Goal: Task Accomplishment & Management: Manage account settings

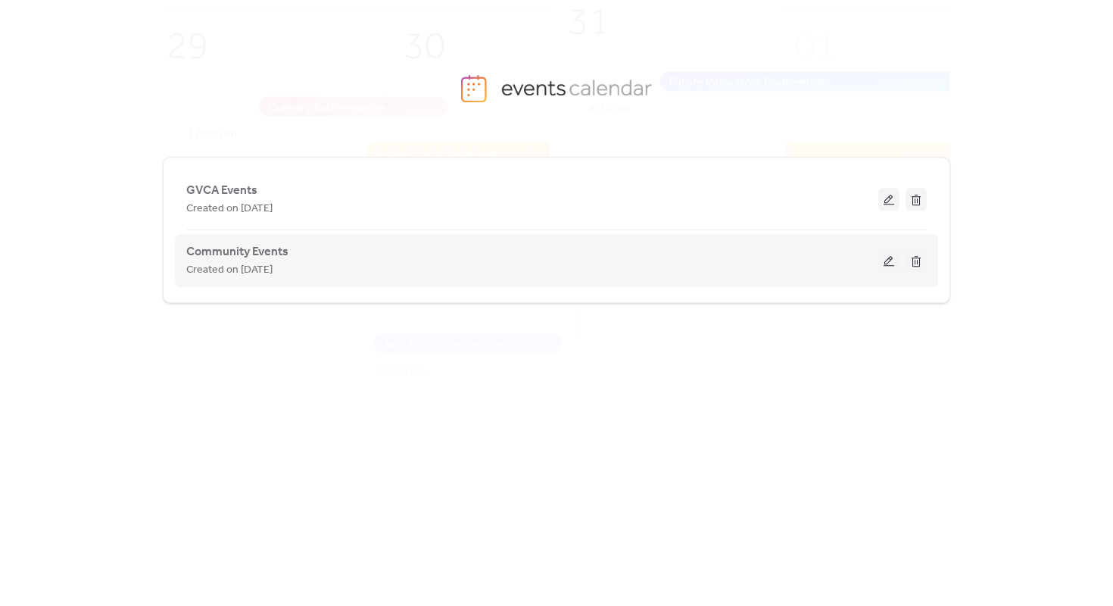
click at [889, 263] on button at bounding box center [888, 260] width 21 height 23
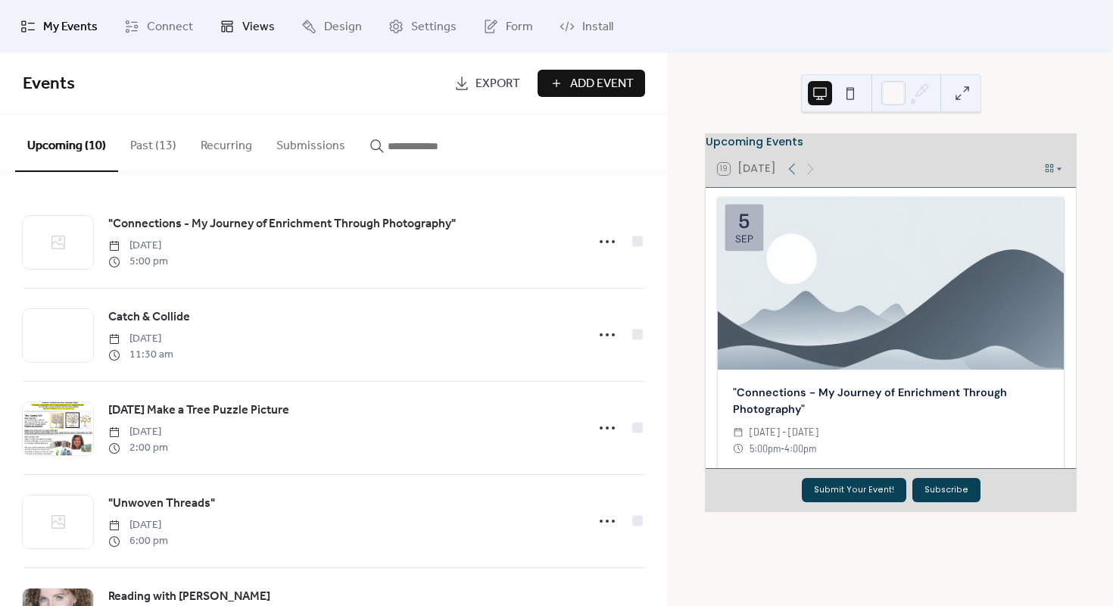
click at [229, 25] on icon at bounding box center [227, 26] width 15 height 15
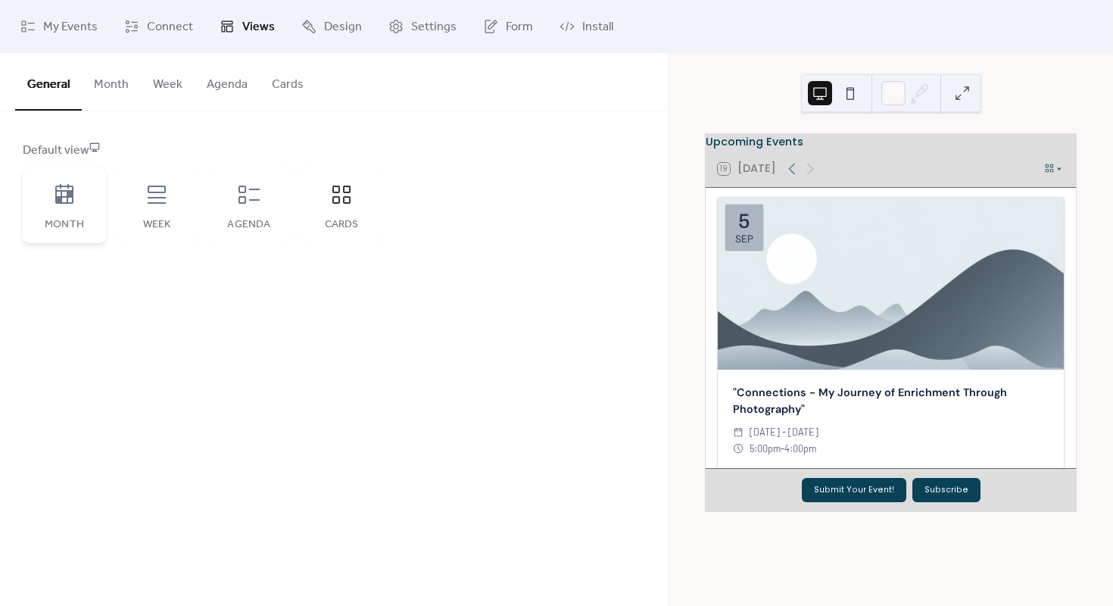
click at [50, 190] on div "Month" at bounding box center [64, 205] width 83 height 76
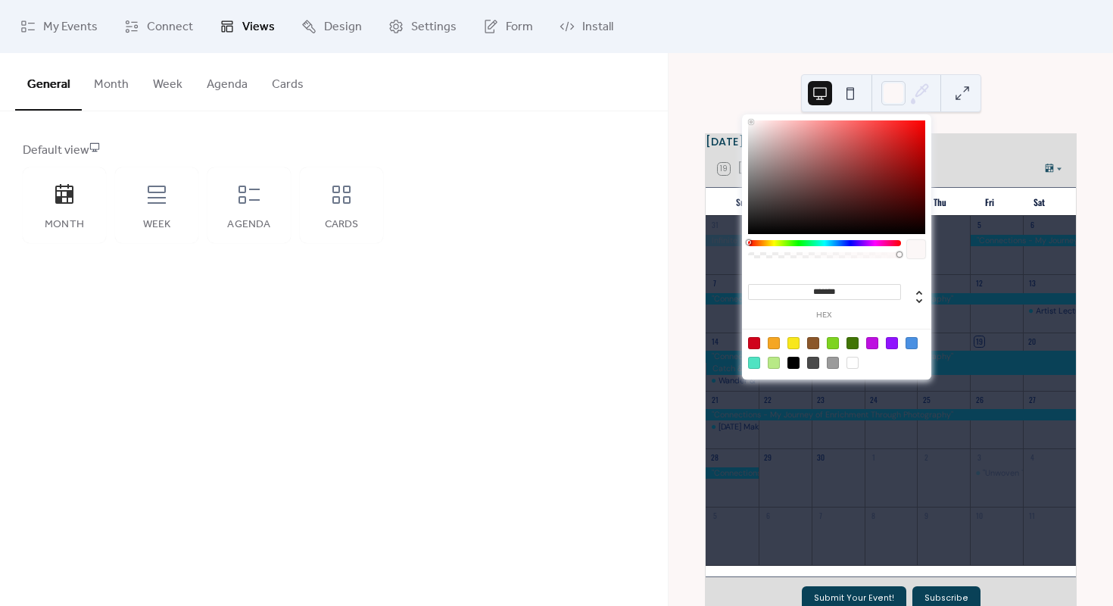
click at [918, 93] on icon at bounding box center [919, 93] width 23 height 23
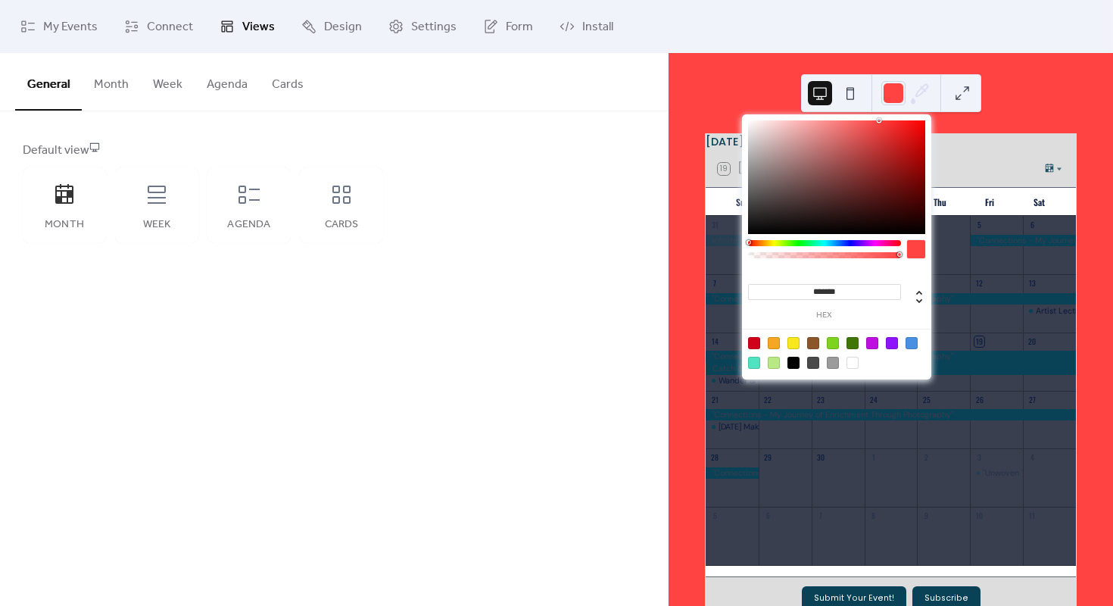
type input "*******"
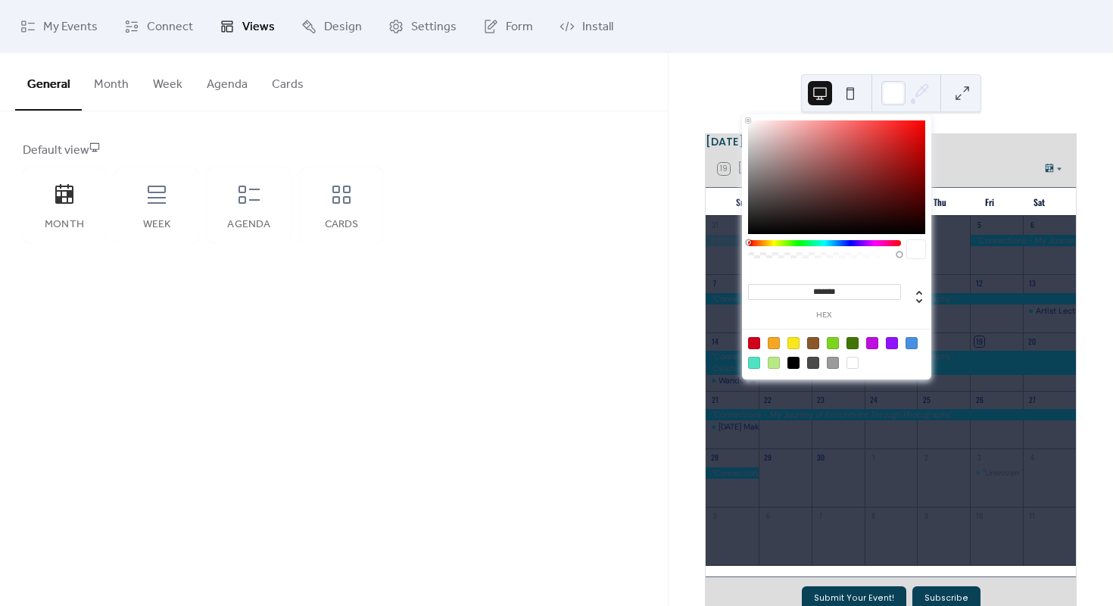
drag, startPoint x: 777, startPoint y: 150, endPoint x: 709, endPoint y: 110, distance: 79.7
click at [709, 110] on body "**********" at bounding box center [556, 303] width 1113 height 606
click at [1029, 64] on div "[DATE] 19 [DATE] Sun Mon Tue Wed Thu Fri Sat 31 1 2 3 4 5 6 7 8 9 10 11 12 13 A…" at bounding box center [890, 329] width 444 height 553
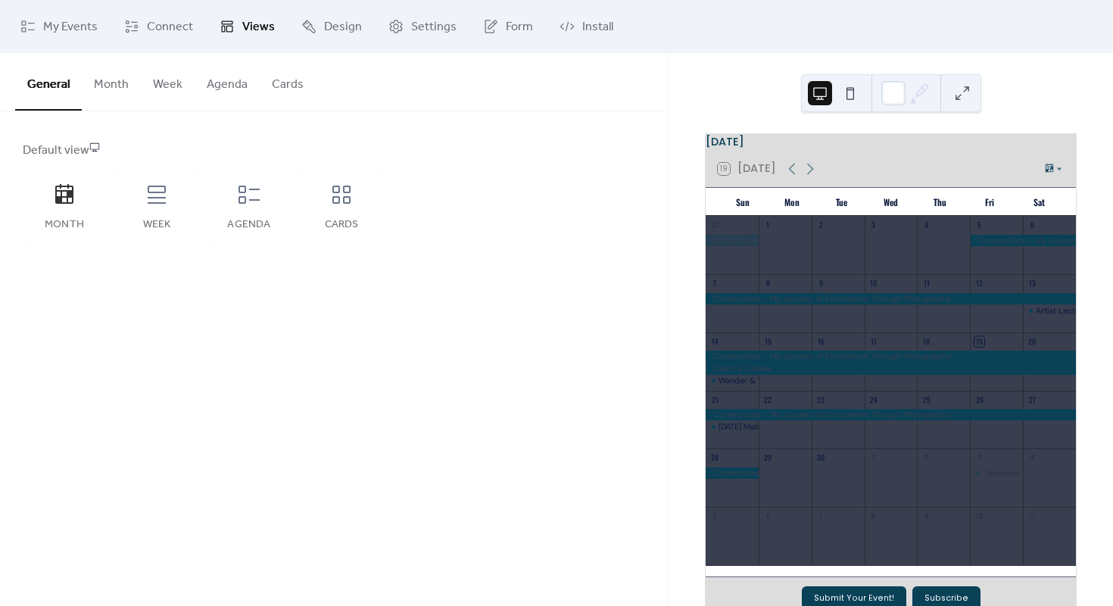
click at [898, 301] on div at bounding box center [890, 298] width 370 height 11
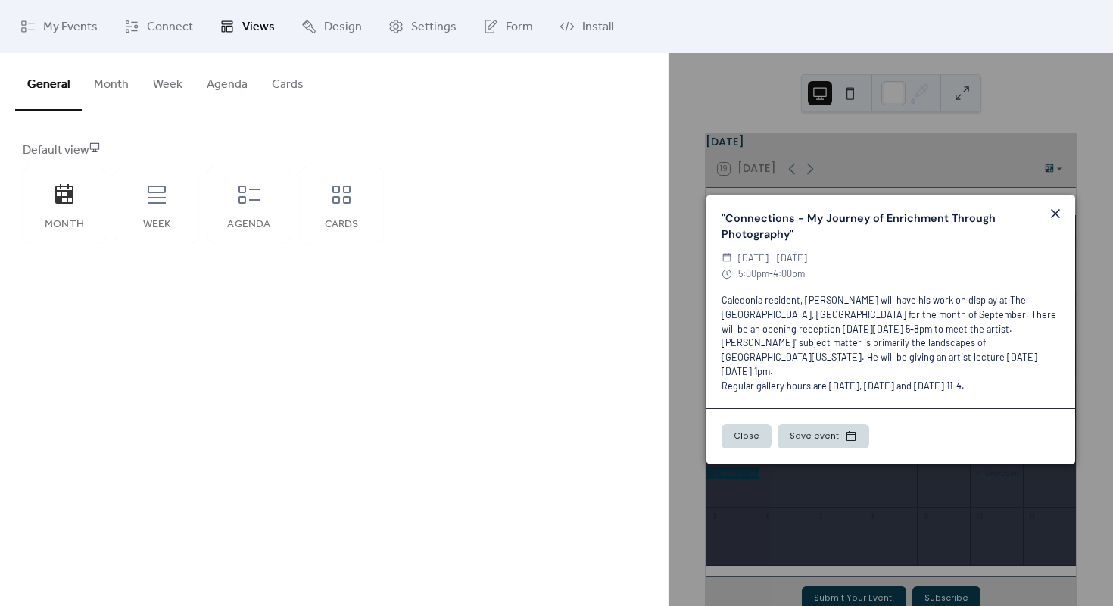
click at [1060, 217] on icon at bounding box center [1055, 213] width 18 height 18
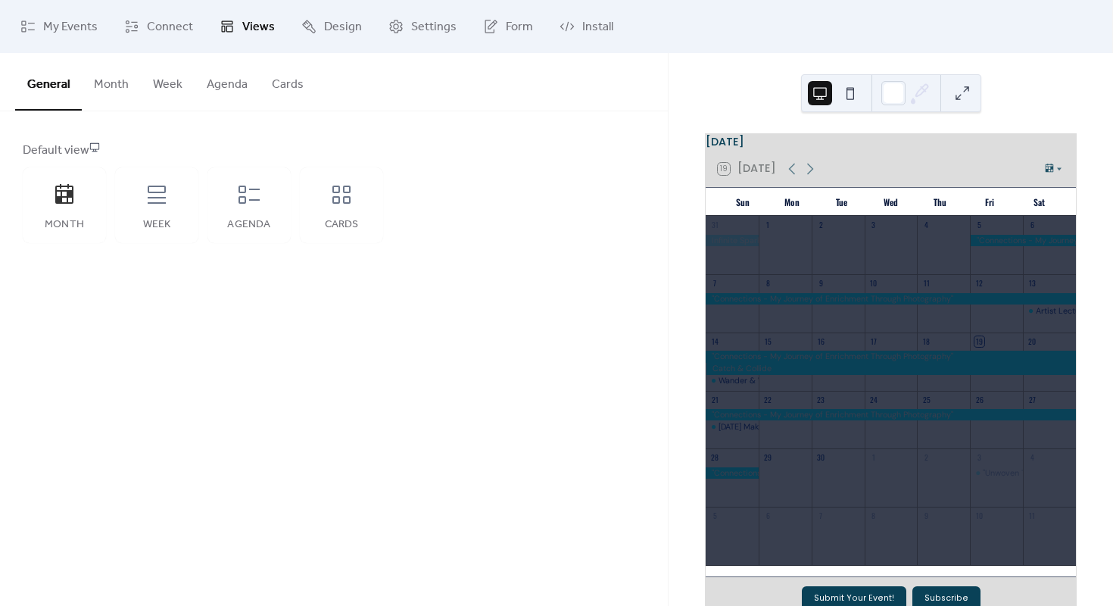
click at [896, 467] on div "1" at bounding box center [890, 457] width 53 height 19
click at [1051, 183] on div "19 [DATE]" at bounding box center [890, 169] width 370 height 36
click at [351, 31] on span "Design" at bounding box center [343, 27] width 38 height 18
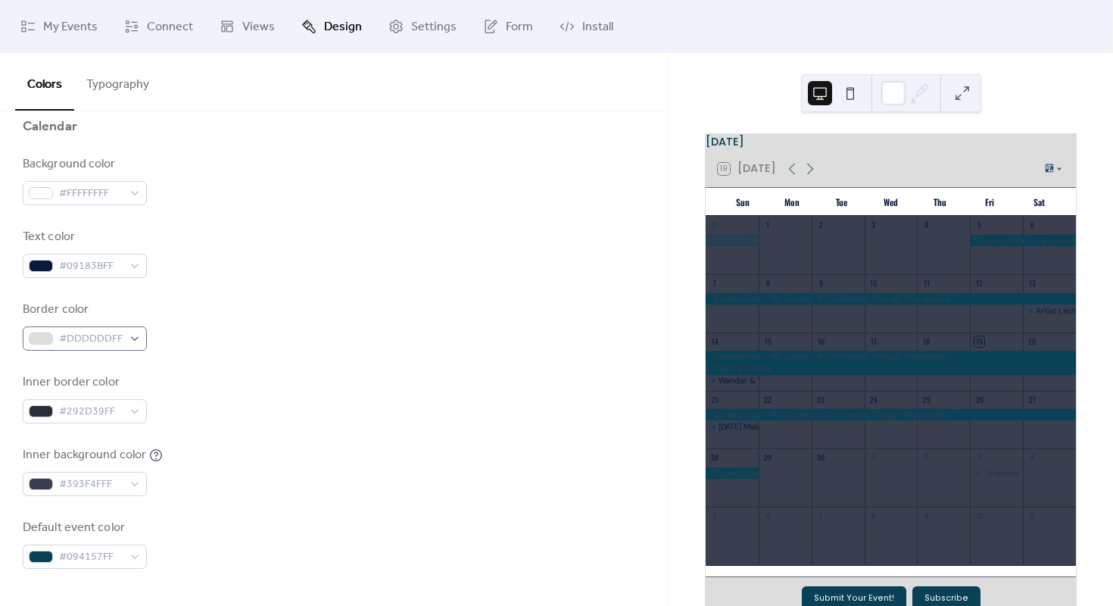
scroll to position [173, 0]
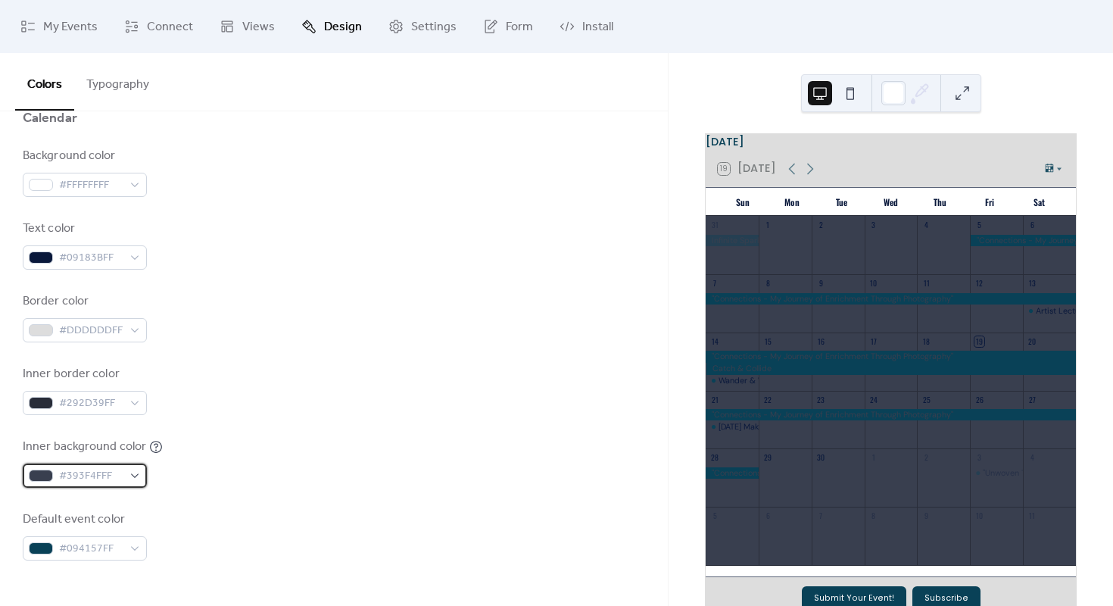
click at [133, 478] on div "#393F4FFF" at bounding box center [85, 475] width 124 height 24
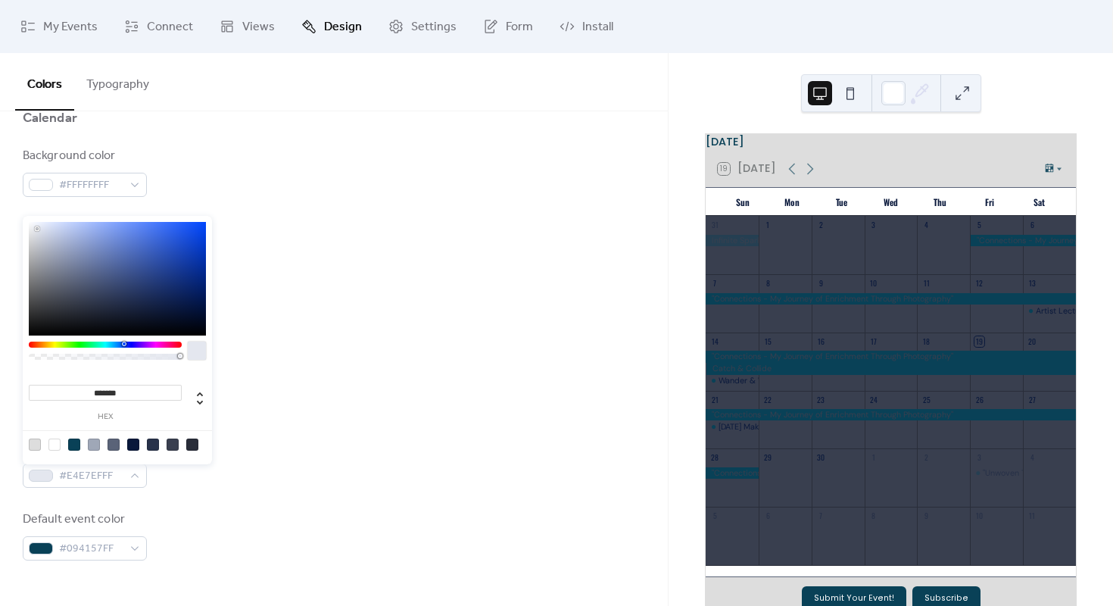
click at [33, 223] on div at bounding box center [117, 279] width 177 height 114
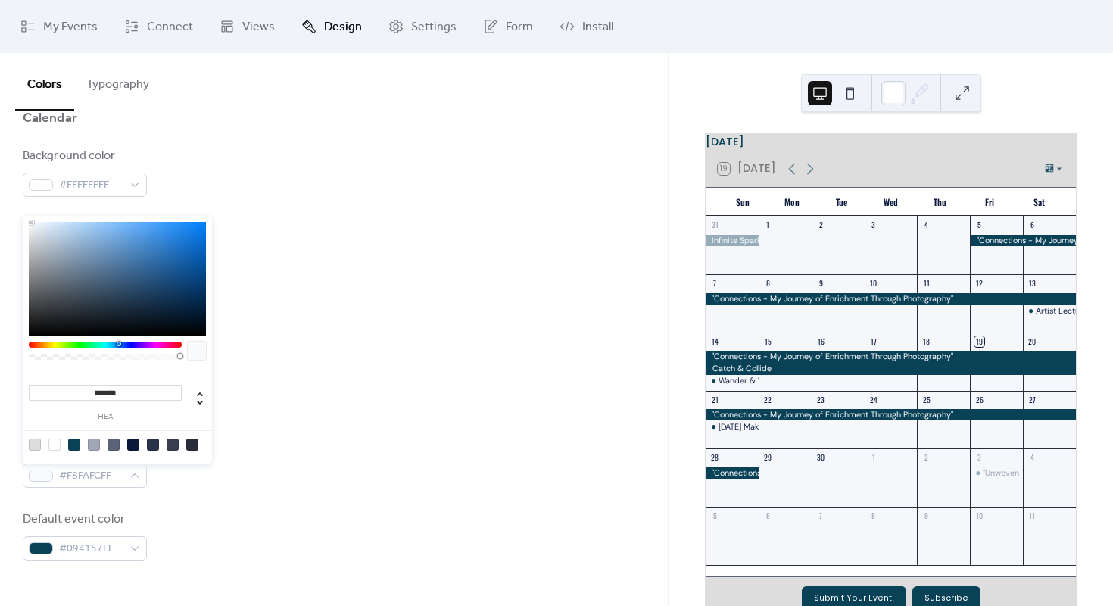
type input "*******"
click at [26, 221] on div "******* hex" at bounding box center [117, 340] width 189 height 248
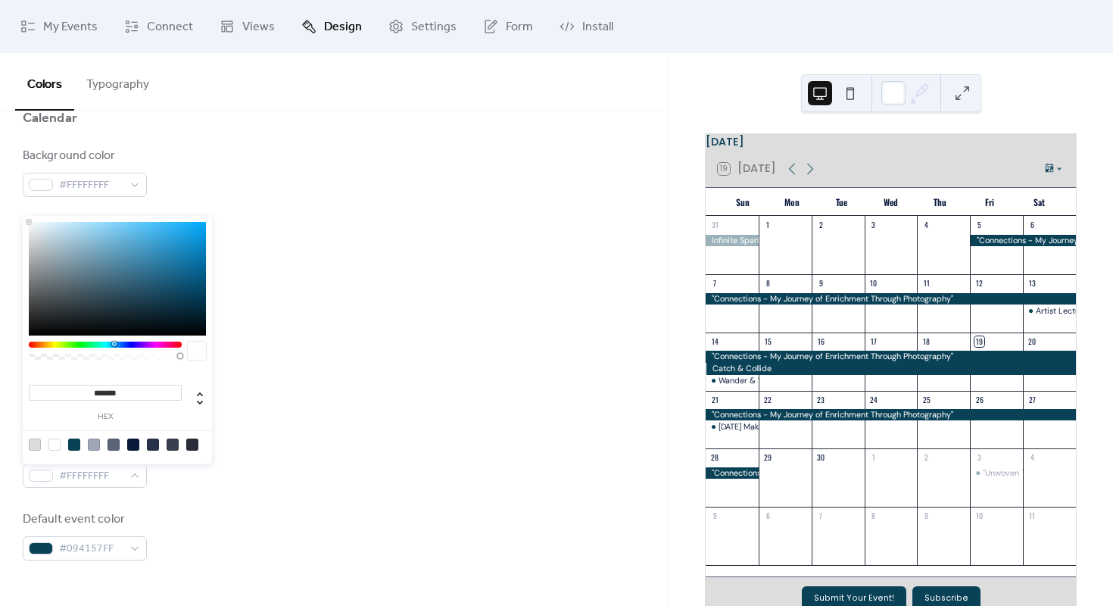
click at [386, 330] on div "Border color #DDDDDDFF" at bounding box center [334, 317] width 622 height 50
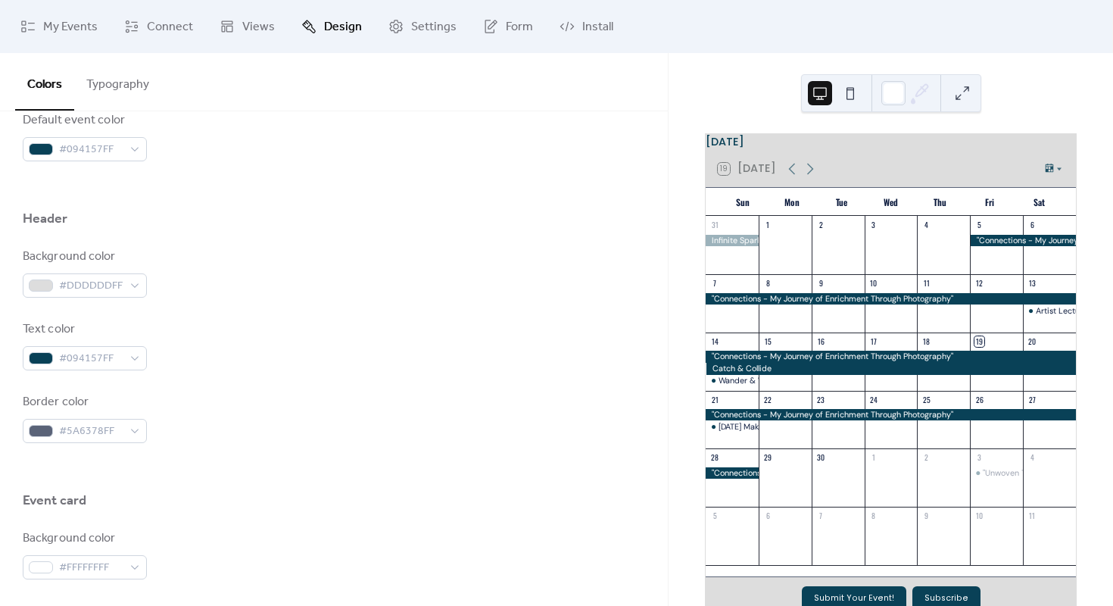
scroll to position [573, 0]
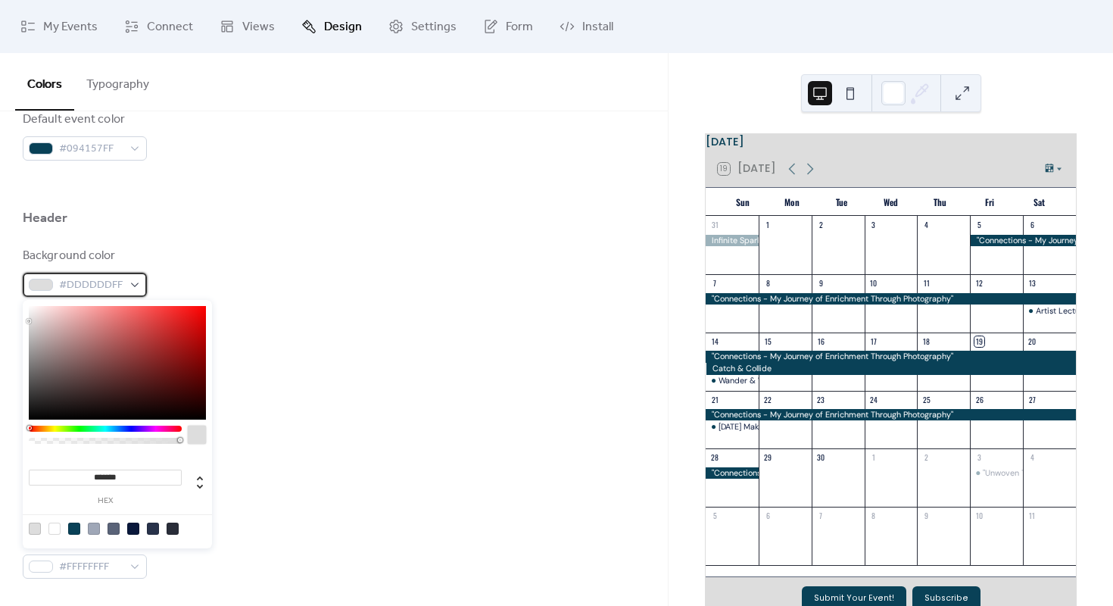
click at [145, 282] on div "#DDDDDDFF" at bounding box center [85, 285] width 124 height 24
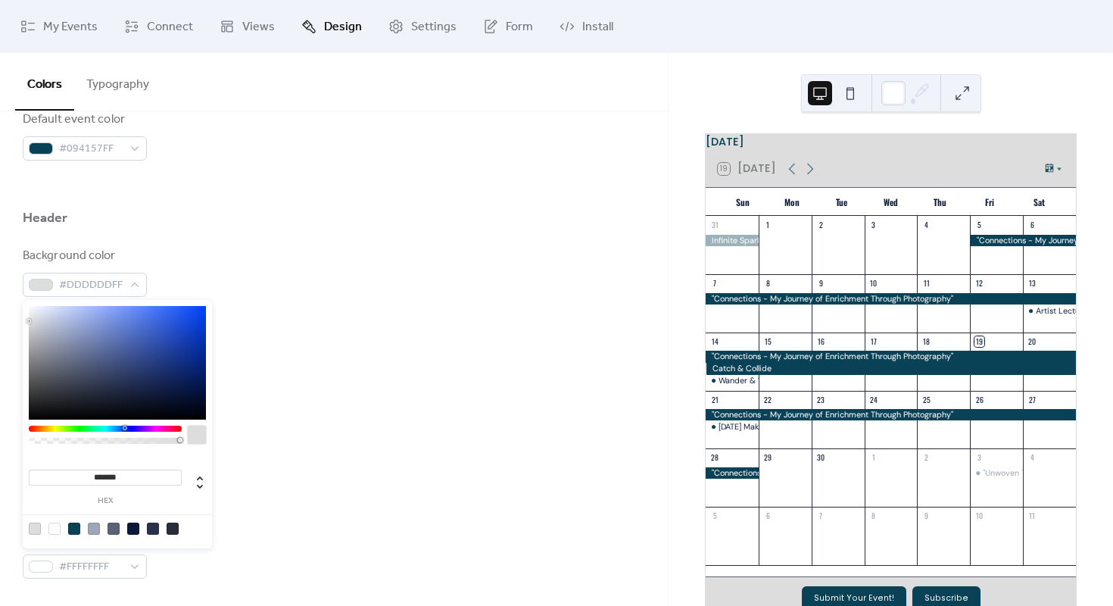
drag, startPoint x: 108, startPoint y: 427, endPoint x: 126, endPoint y: 427, distance: 17.4
click at [126, 427] on div at bounding box center [105, 428] width 153 height 6
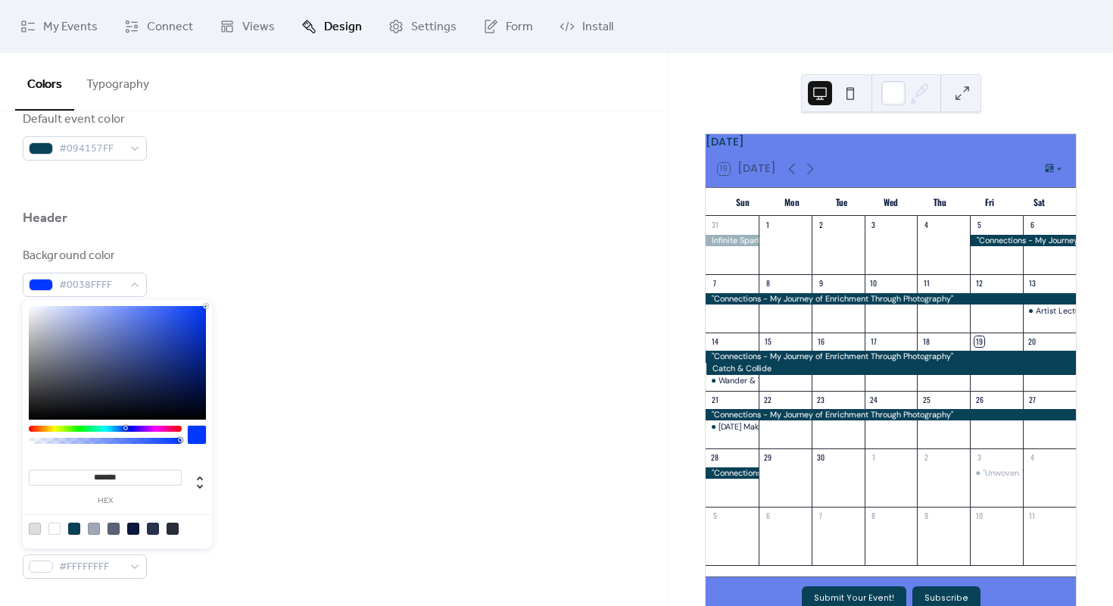
drag, startPoint x: 129, startPoint y: 314, endPoint x: 260, endPoint y: 294, distance: 132.4
click at [260, 294] on body "My Events Connect Views Design Settings Form Install Design Colors Typography C…" at bounding box center [556, 303] width 1113 height 606
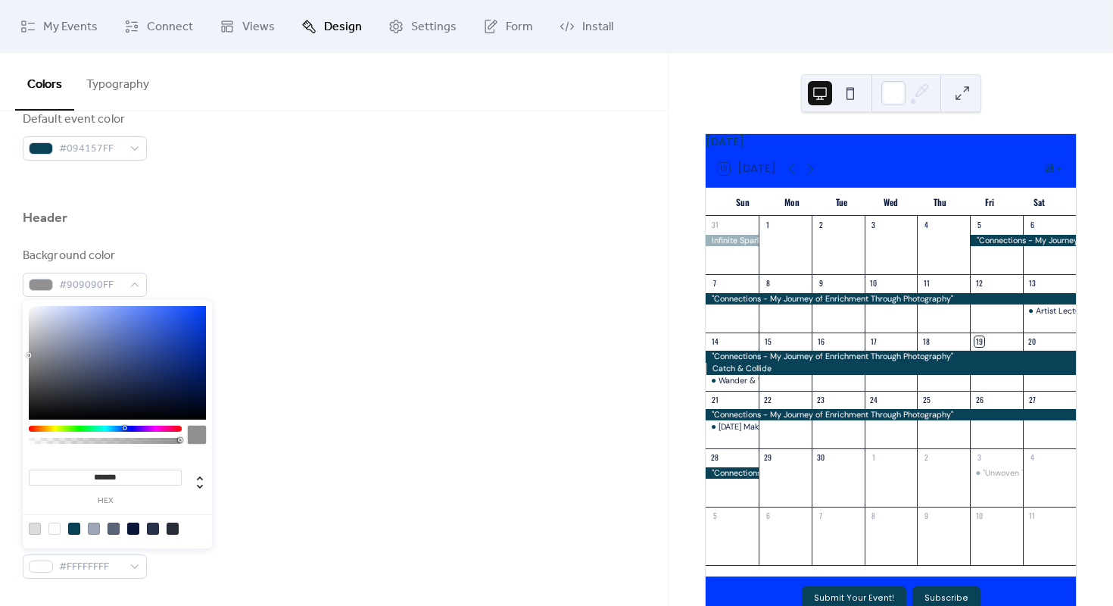
drag, startPoint x: 73, startPoint y: 308, endPoint x: 20, endPoint y: 351, distance: 68.9
click at [20, 351] on body "My Events Connect Views Design Settings Form Install Design Colors Typography C…" at bounding box center [556, 303] width 1113 height 606
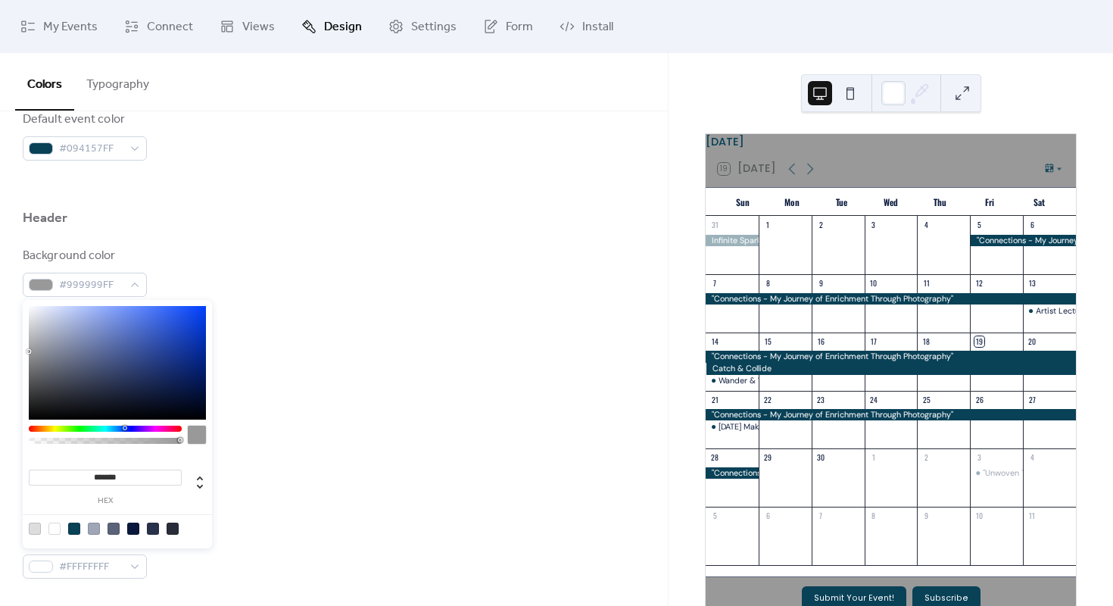
type input "*******"
click at [34, 331] on div at bounding box center [117, 363] width 177 height 114
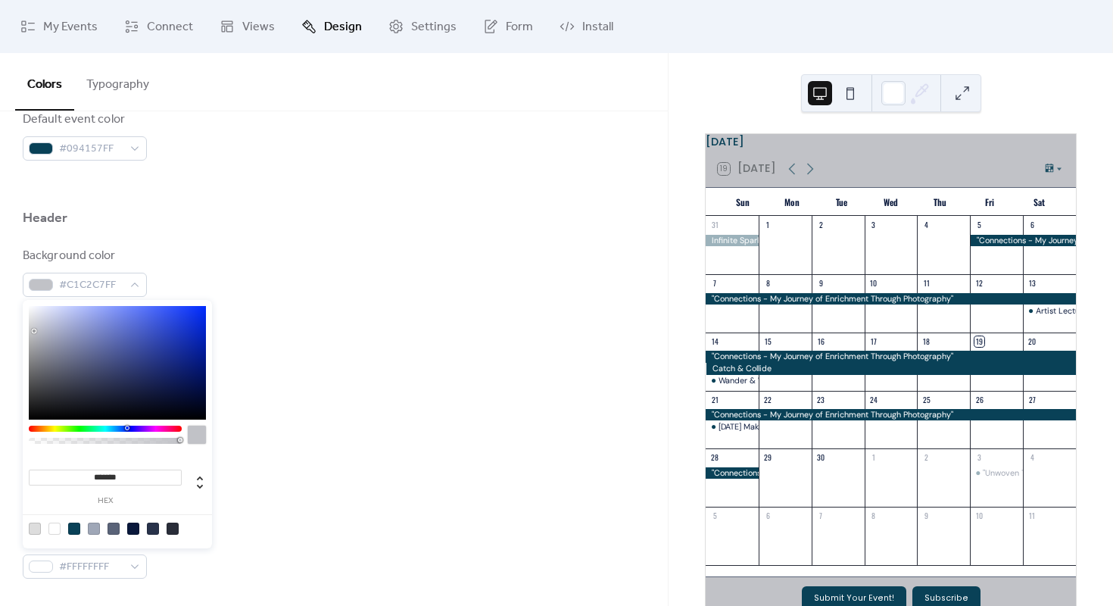
click at [390, 318] on div "Background color #C1C2C7FF Text color #094157FF Border color #5A6378FF" at bounding box center [334, 344] width 622 height 195
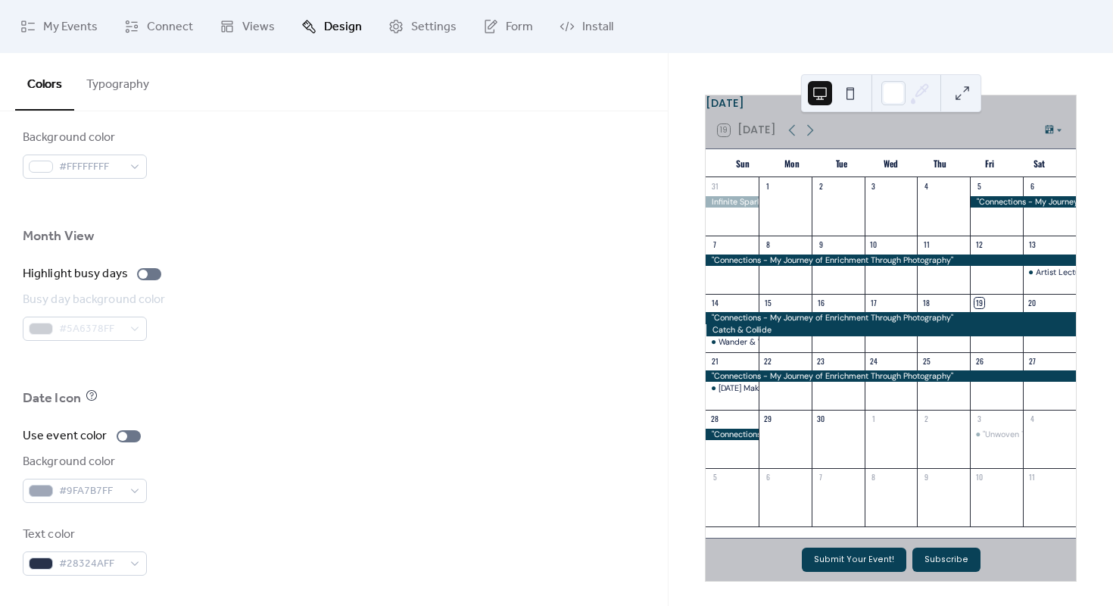
scroll to position [0, 0]
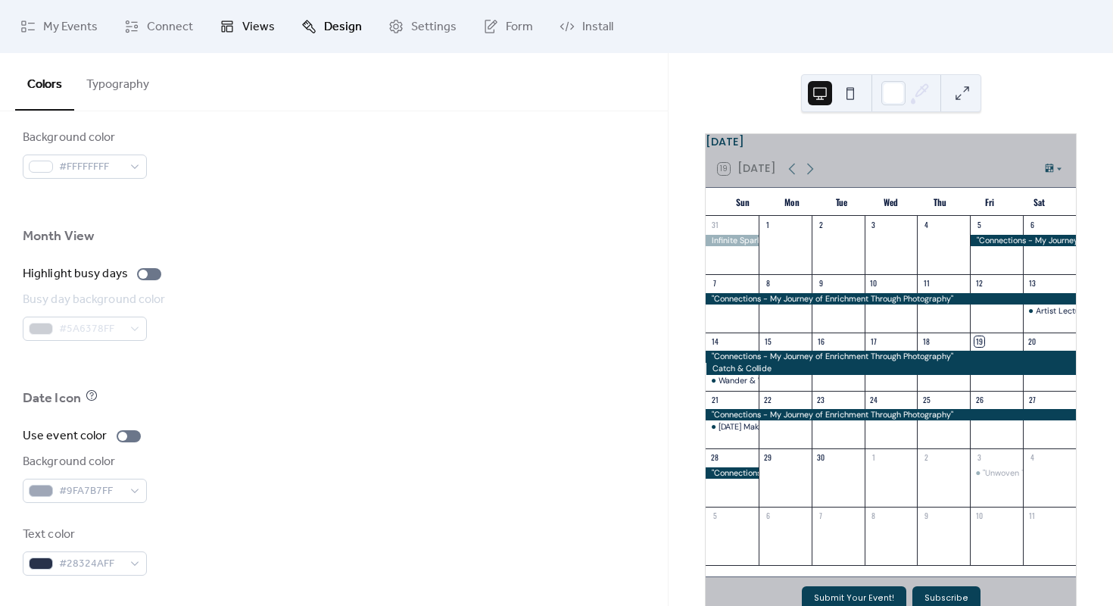
click at [252, 28] on span "Views" at bounding box center [258, 27] width 33 height 18
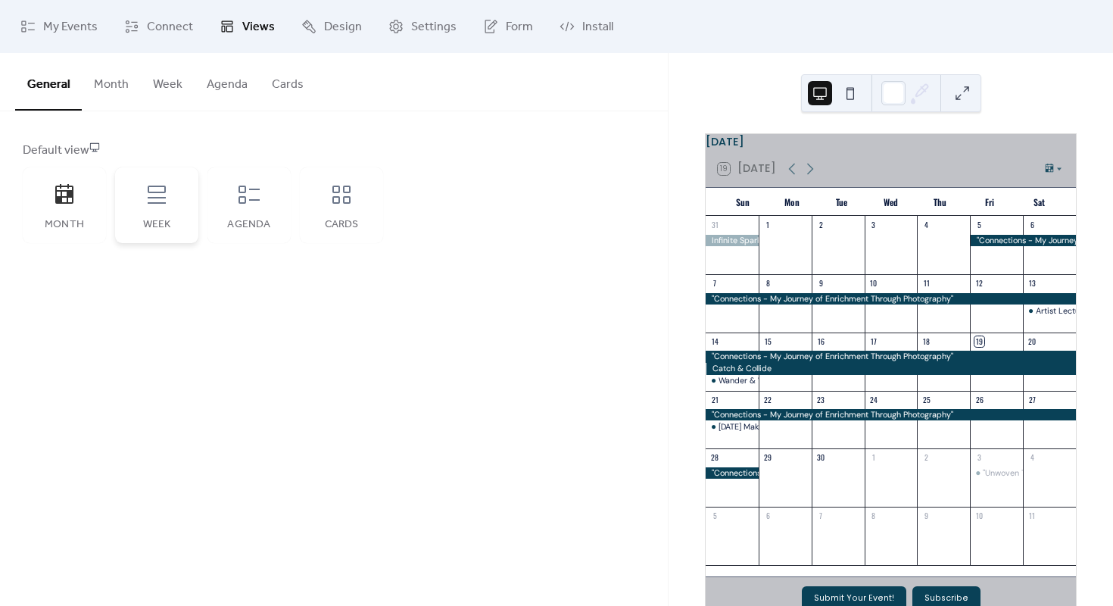
click at [157, 205] on icon at bounding box center [157, 194] width 24 height 24
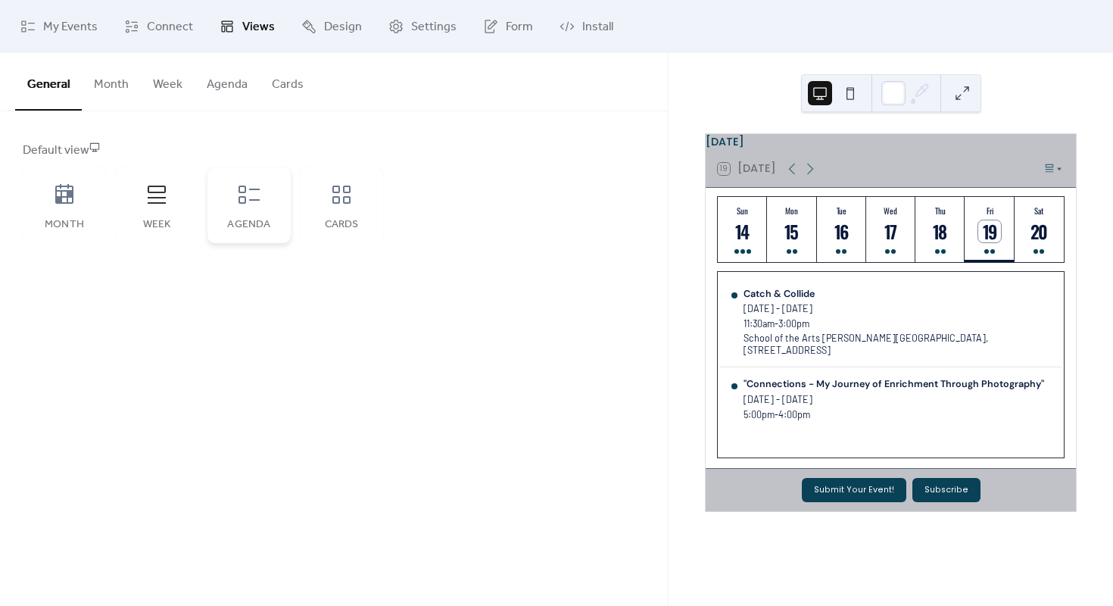
click at [236, 210] on div "Agenda" at bounding box center [248, 205] width 83 height 76
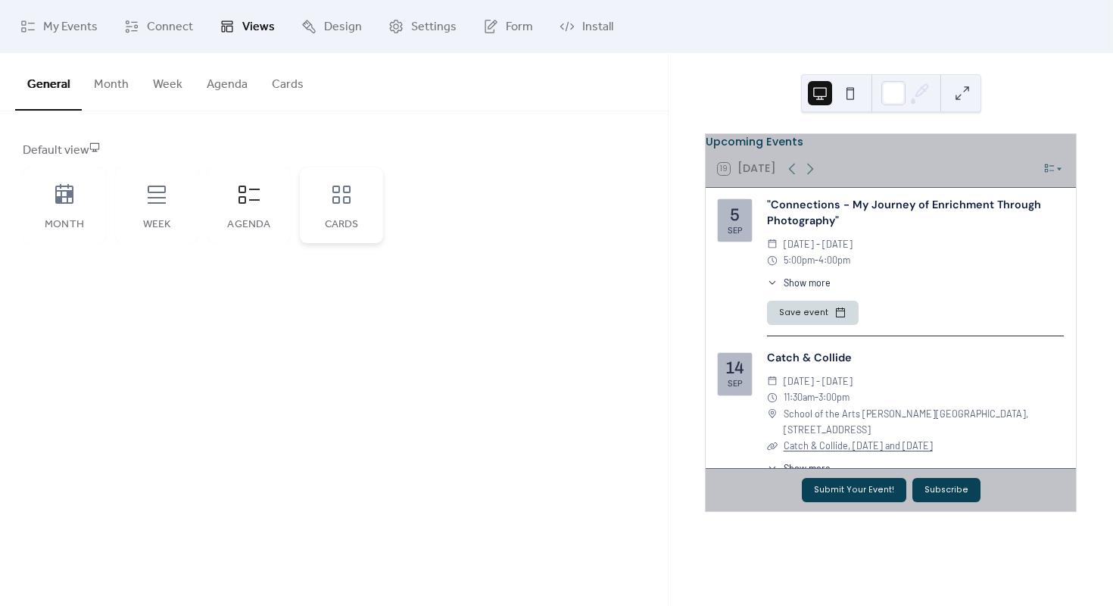
click at [341, 212] on div "Cards" at bounding box center [341, 205] width 83 height 76
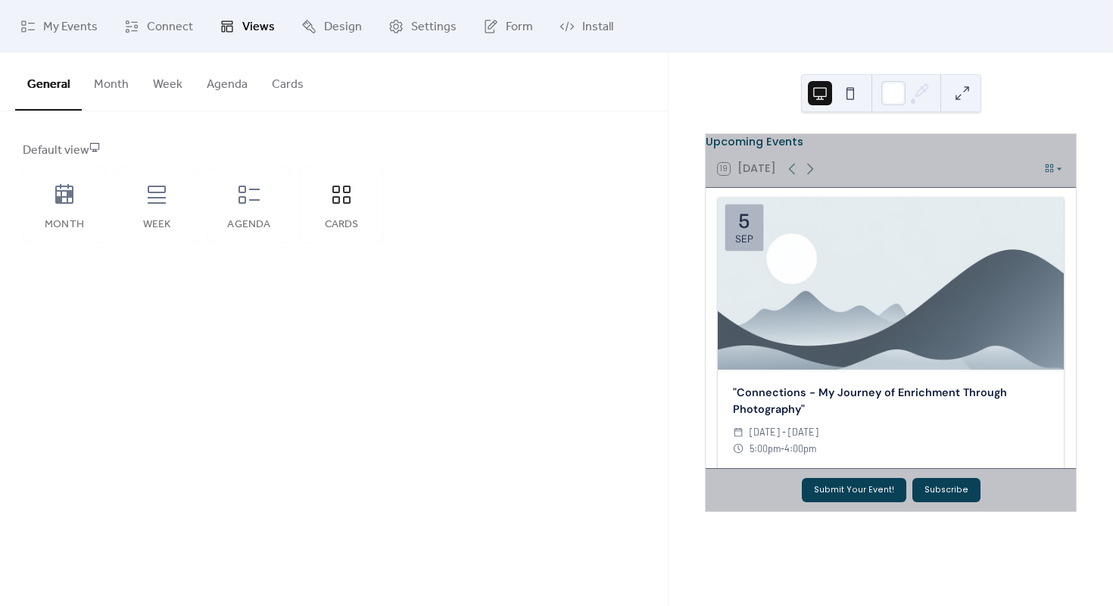
click at [363, 304] on div "**********" at bounding box center [334, 329] width 668 height 553
